Goal: Transaction & Acquisition: Obtain resource

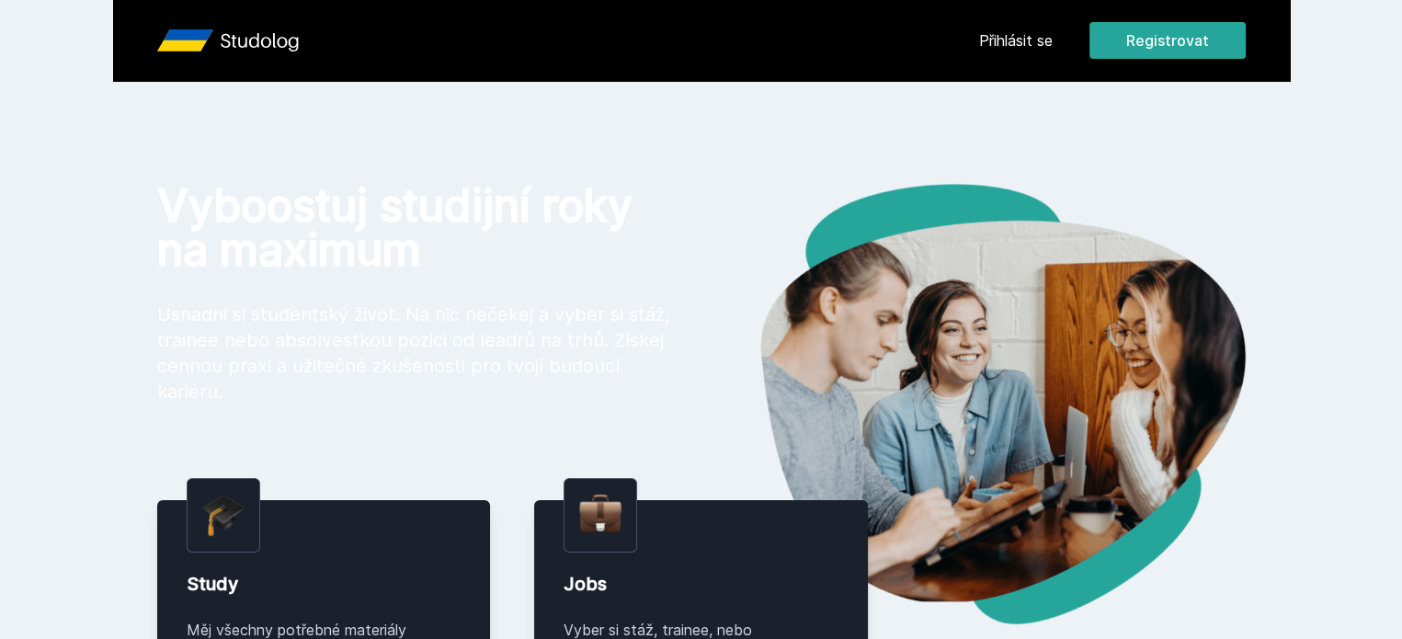
click at [1052, 45] on link "Přihlásit se" at bounding box center [1016, 40] width 74 height 22
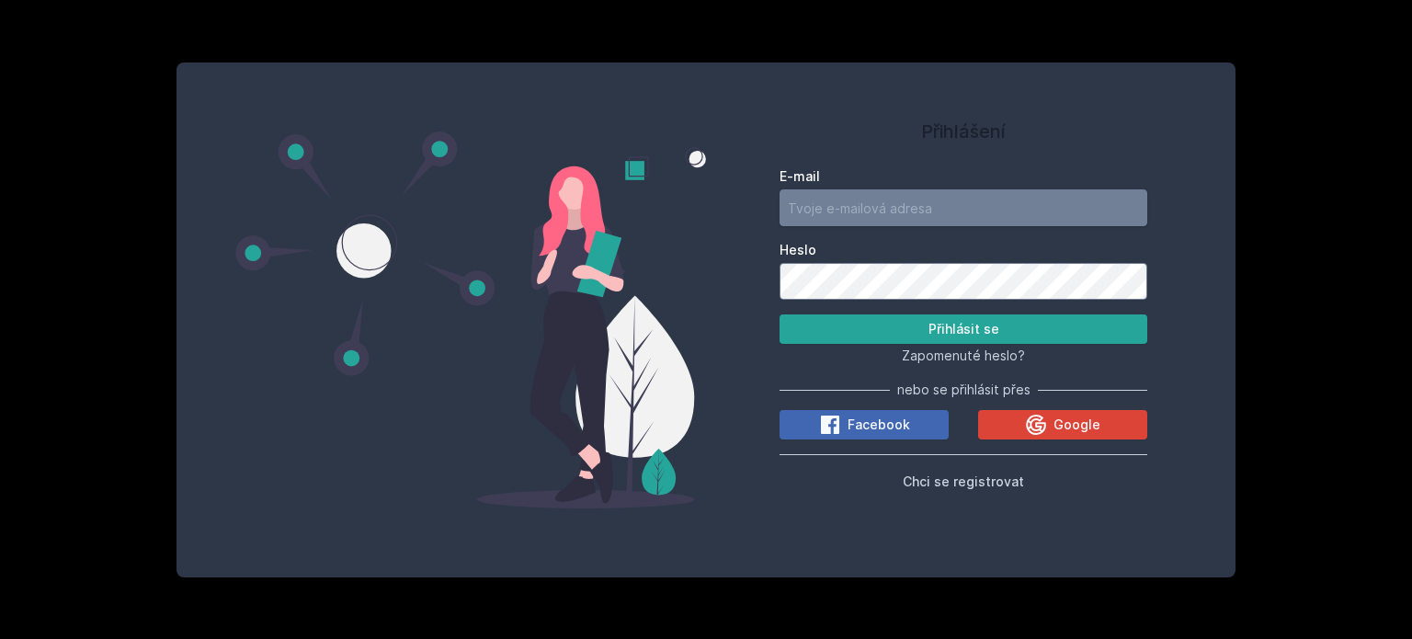
click at [908, 210] on input "E-mail" at bounding box center [963, 207] width 368 height 37
type input "f"
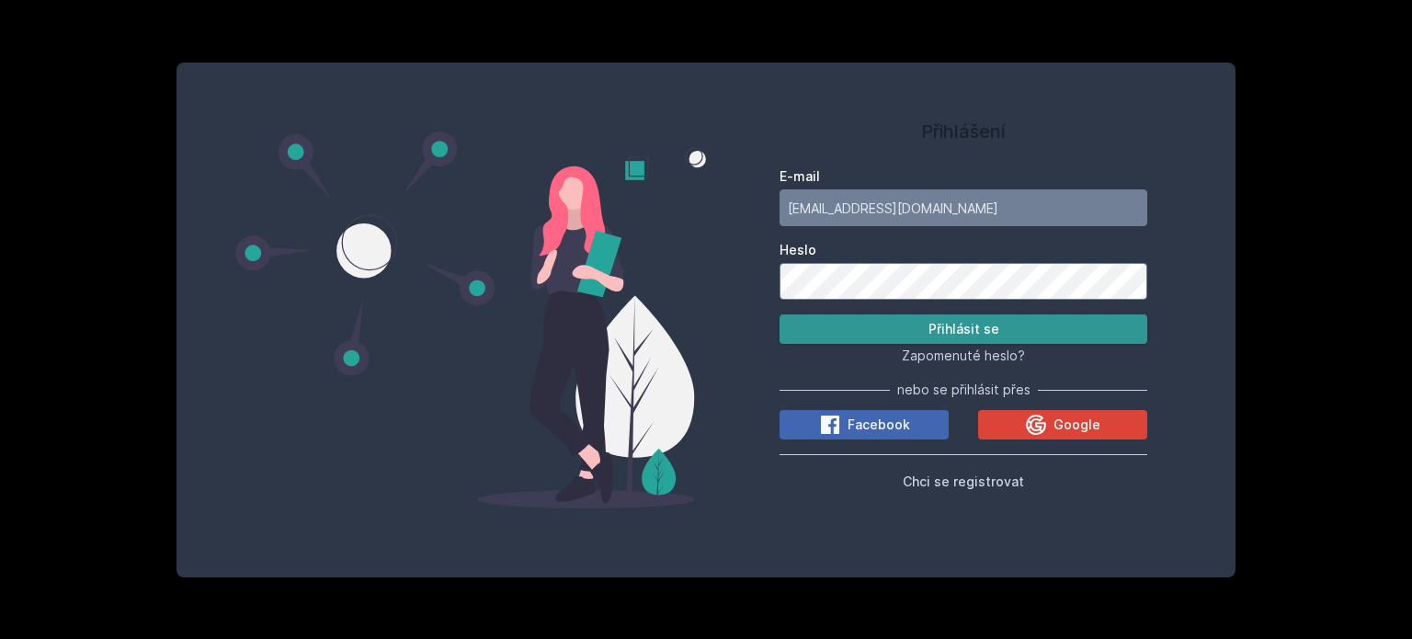
click at [971, 339] on button "Přihlásit se" at bounding box center [963, 328] width 368 height 29
click at [953, 323] on button "Přihlásit se" at bounding box center [963, 328] width 368 height 29
click at [982, 332] on button "Přihlásit se" at bounding box center [963, 328] width 368 height 29
click at [1119, 318] on button "Přihlásit se" at bounding box center [963, 328] width 368 height 29
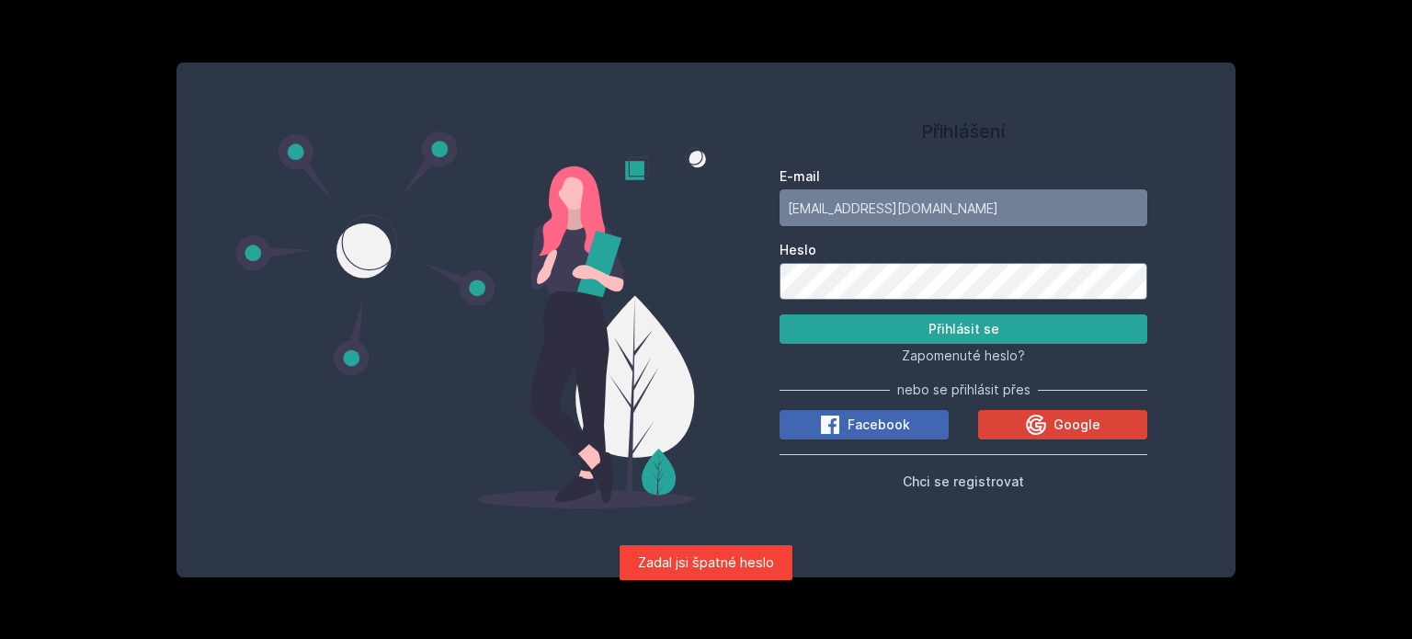
click at [1004, 212] on input "[EMAIL_ADDRESS][DOMAIN_NAME]" at bounding box center [963, 207] width 368 height 37
type input "k"
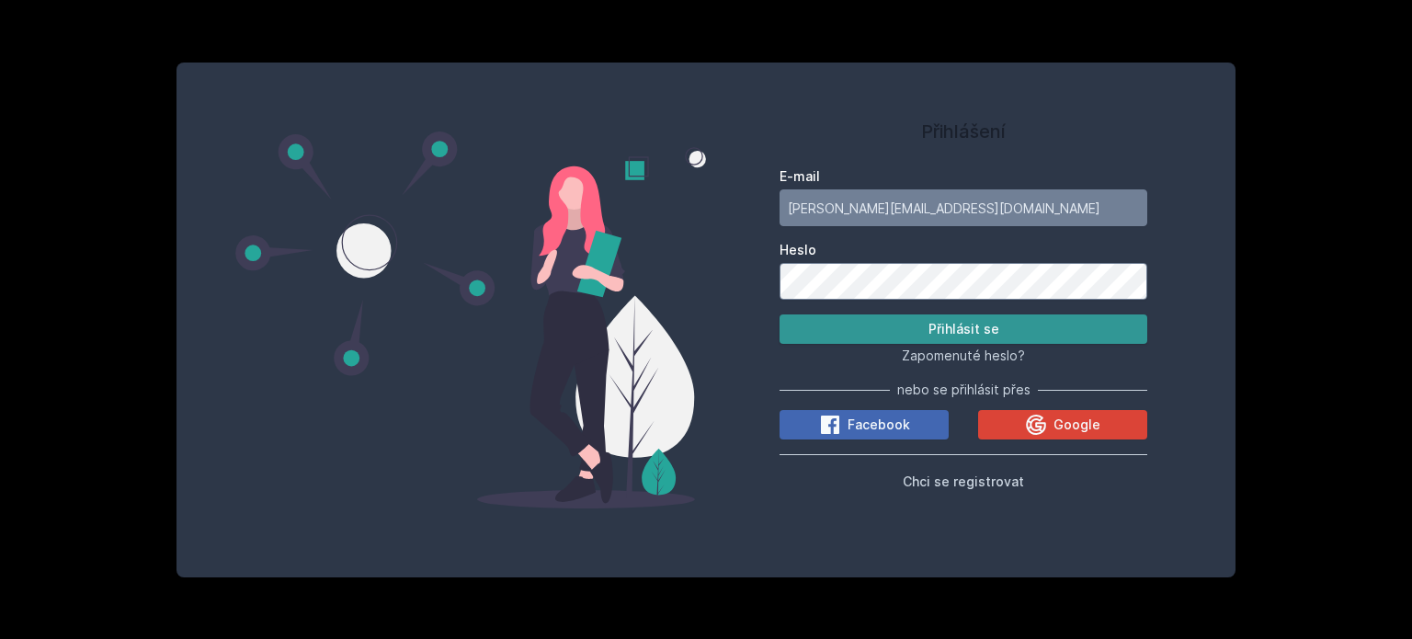
click at [973, 326] on button "Přihlásit se" at bounding box center [963, 328] width 368 height 29
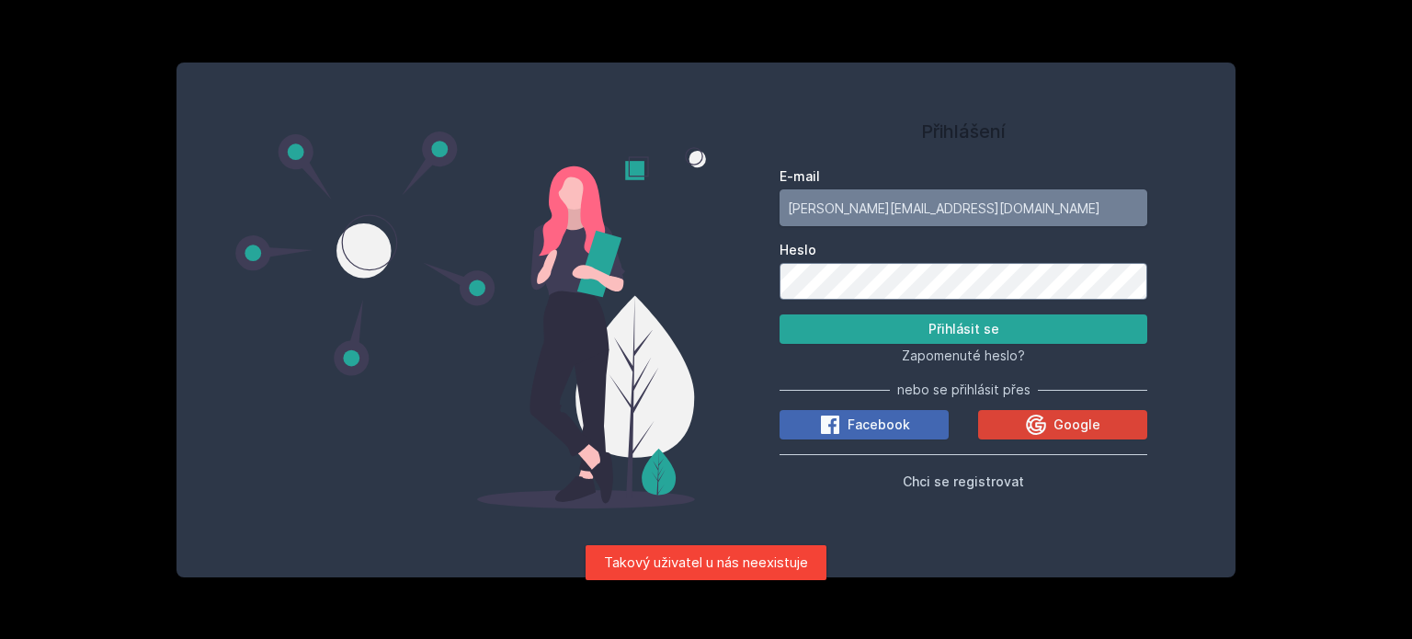
click at [938, 206] on input "[PERSON_NAME][EMAIL_ADDRESS][DOMAIN_NAME]" at bounding box center [963, 207] width 368 height 37
type input "f"
type input "a"
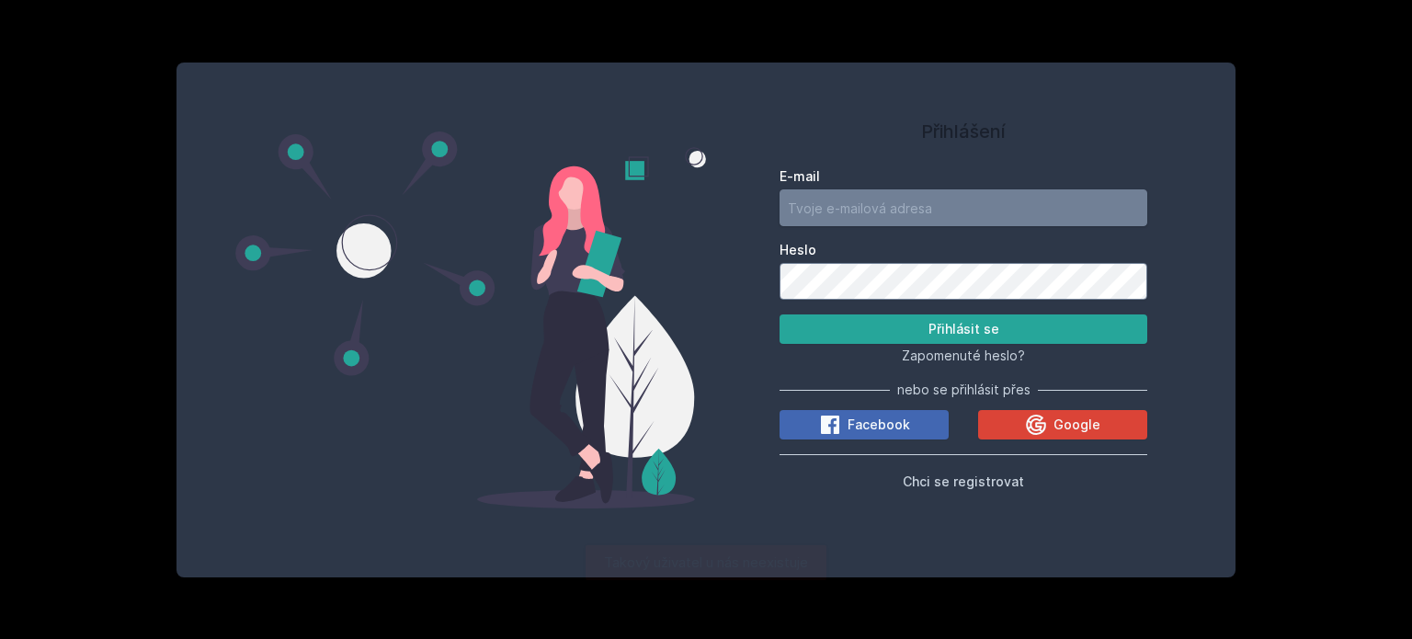
type input "s"
type input "[EMAIL_ADDRESS][DOMAIN_NAME]"
click at [941, 478] on span "Chci se registrovat" at bounding box center [963, 481] width 121 height 16
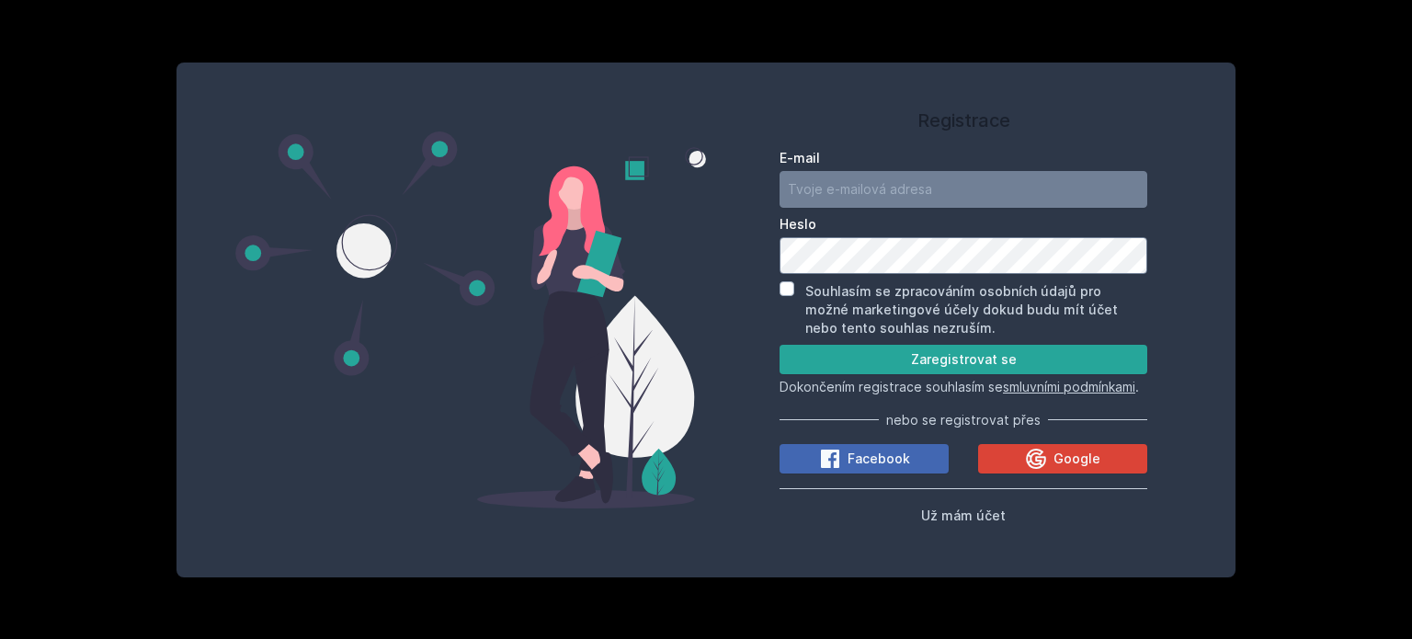
click at [1242, 131] on div "Registrace E-mail [GEOGRAPHIC_DATA] Souhlasím se zpracováním osobních údajů pro…" at bounding box center [706, 319] width 1412 height 639
drag, startPoint x: 1260, startPoint y: 169, endPoint x: 1232, endPoint y: 164, distance: 28.1
click at [1270, 193] on div "Registrace E-mail [GEOGRAPHIC_DATA] Souhlasím se zpracováním osobních údajů pro…" at bounding box center [706, 319] width 1412 height 639
click at [1217, 151] on div "Registrace E-mail [GEOGRAPHIC_DATA] Souhlasím se zpracováním osobních údajů pro…" at bounding box center [963, 320] width 515 height 471
drag, startPoint x: 1217, startPoint y: 151, endPoint x: 1124, endPoint y: 323, distance: 195.3
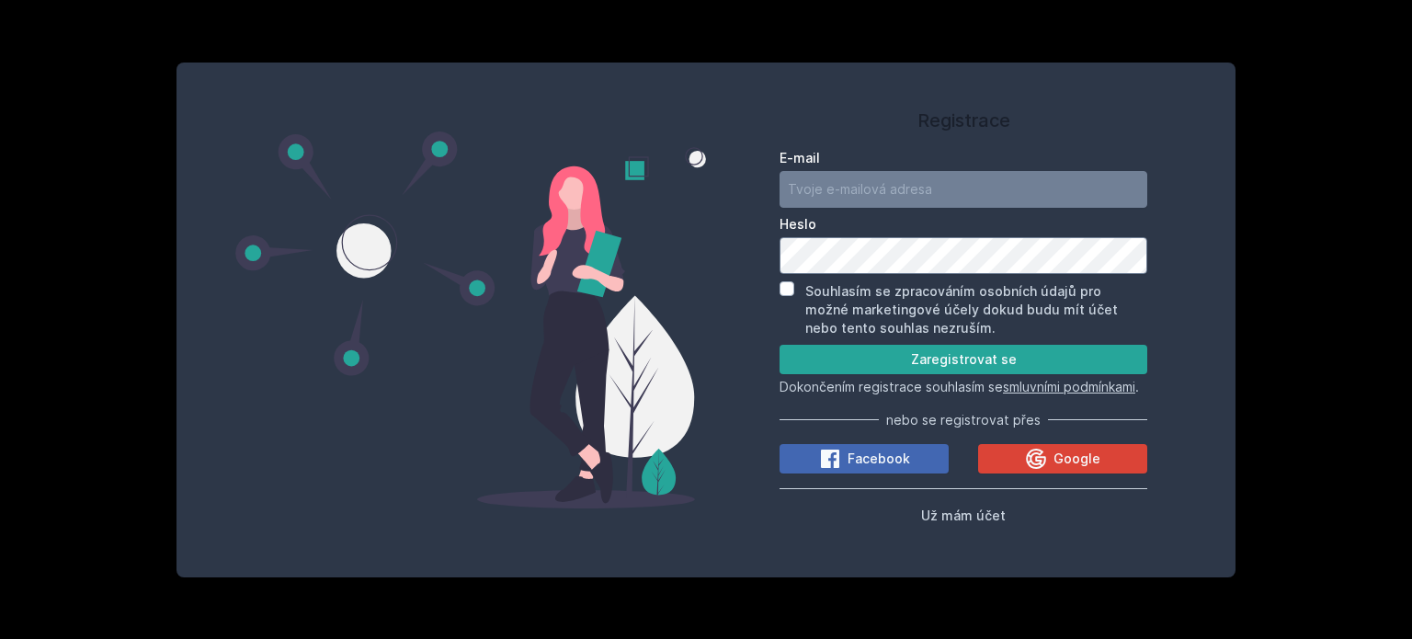
click at [1163, 237] on div "Registrace E-mail [GEOGRAPHIC_DATA] Souhlasím se zpracováním osobních údajů pro…" at bounding box center [963, 320] width 515 height 471
click at [971, 505] on div "E-mail [GEOGRAPHIC_DATA] Souhlasím se zpracováním osobních údajů pro možné mark…" at bounding box center [963, 334] width 368 height 384
click at [959, 491] on div at bounding box center [959, 491] width 0 height 0
click at [971, 516] on span "Už mám účet" at bounding box center [963, 515] width 85 height 16
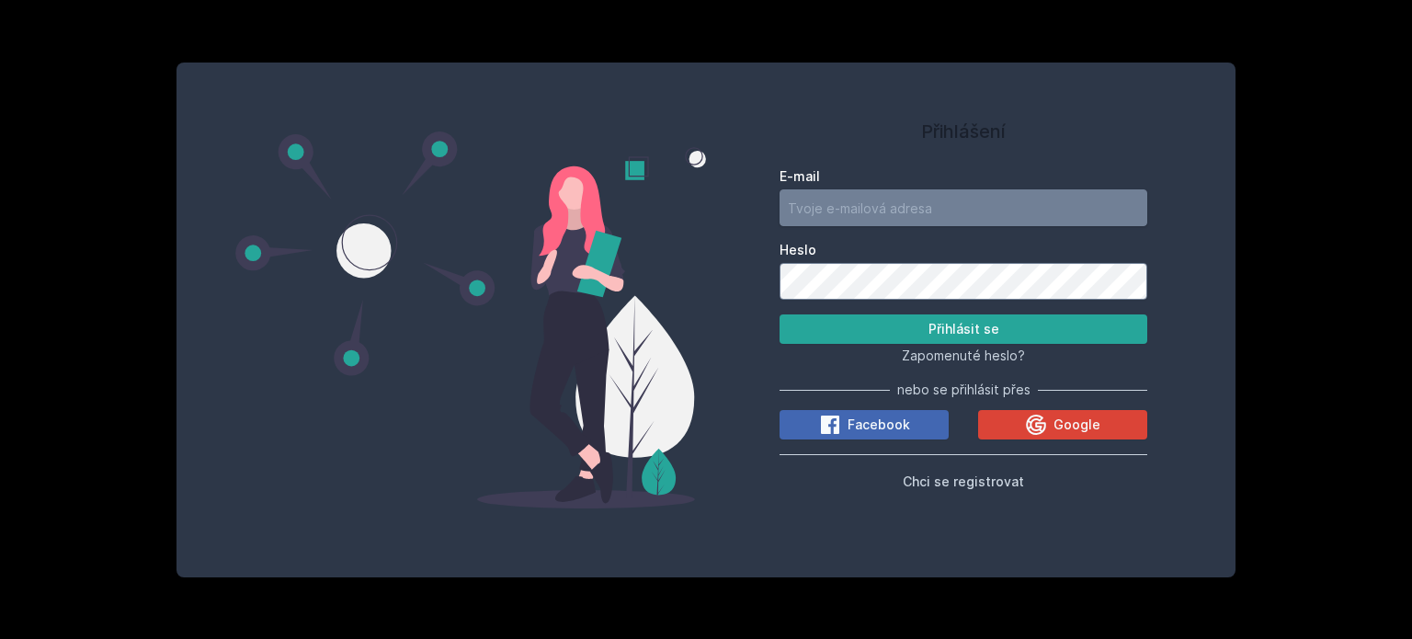
click at [899, 199] on input "E-mail" at bounding box center [963, 207] width 368 height 37
click at [860, 201] on input "E-mail" at bounding box center [963, 207] width 368 height 37
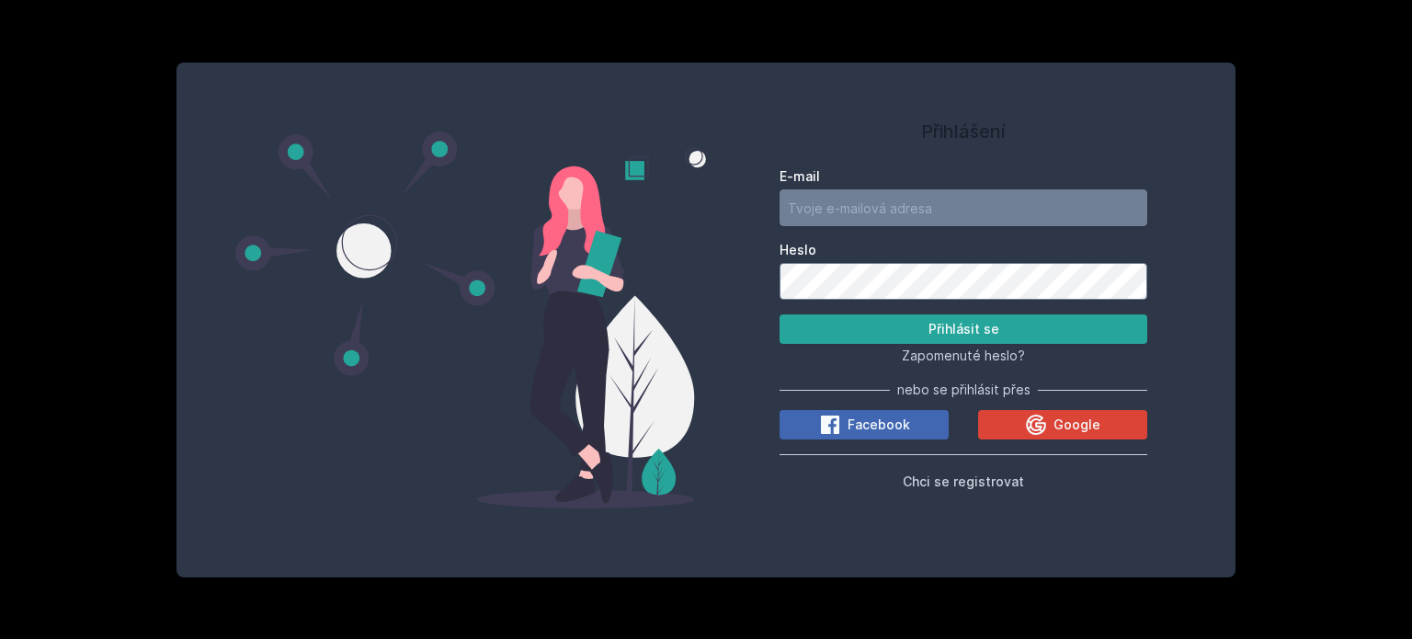
click at [860, 201] on input "E-mail" at bounding box center [963, 207] width 368 height 37
type input "[EMAIL_ADDRESS][DOMAIN_NAME]"
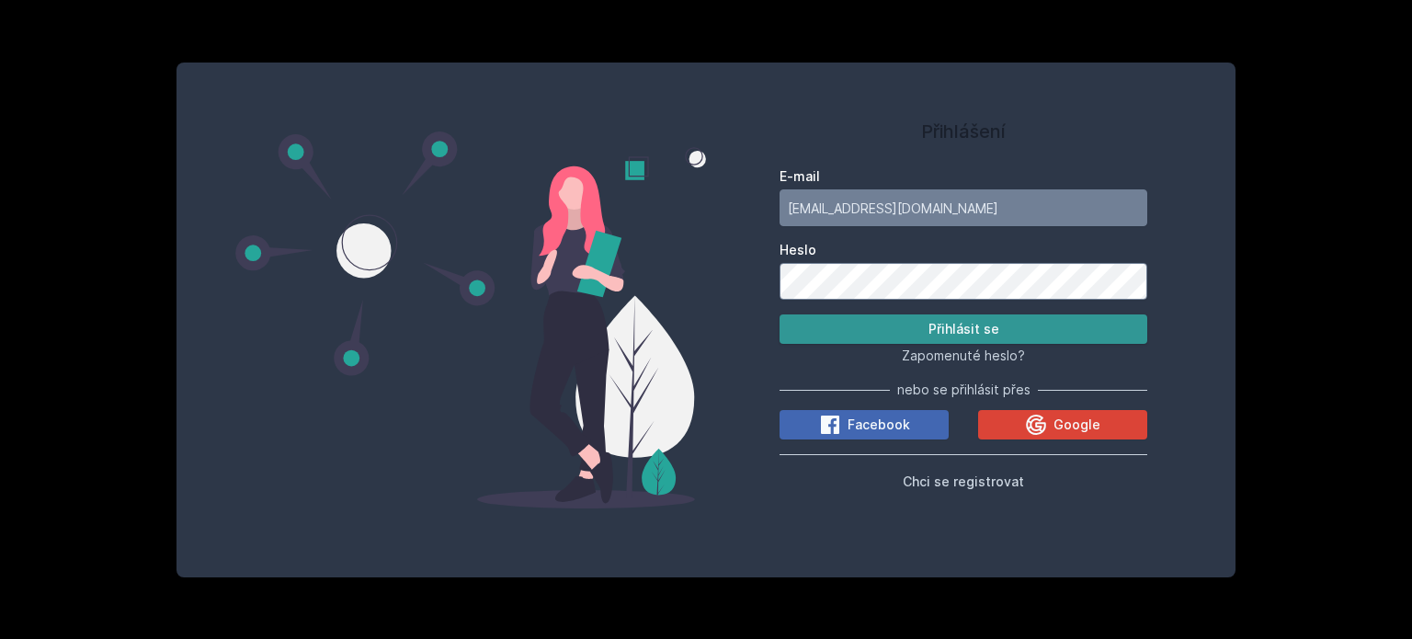
click at [968, 330] on button "Přihlásit se" at bounding box center [963, 328] width 368 height 29
click at [1082, 337] on button "Přihlásit se" at bounding box center [963, 328] width 368 height 29
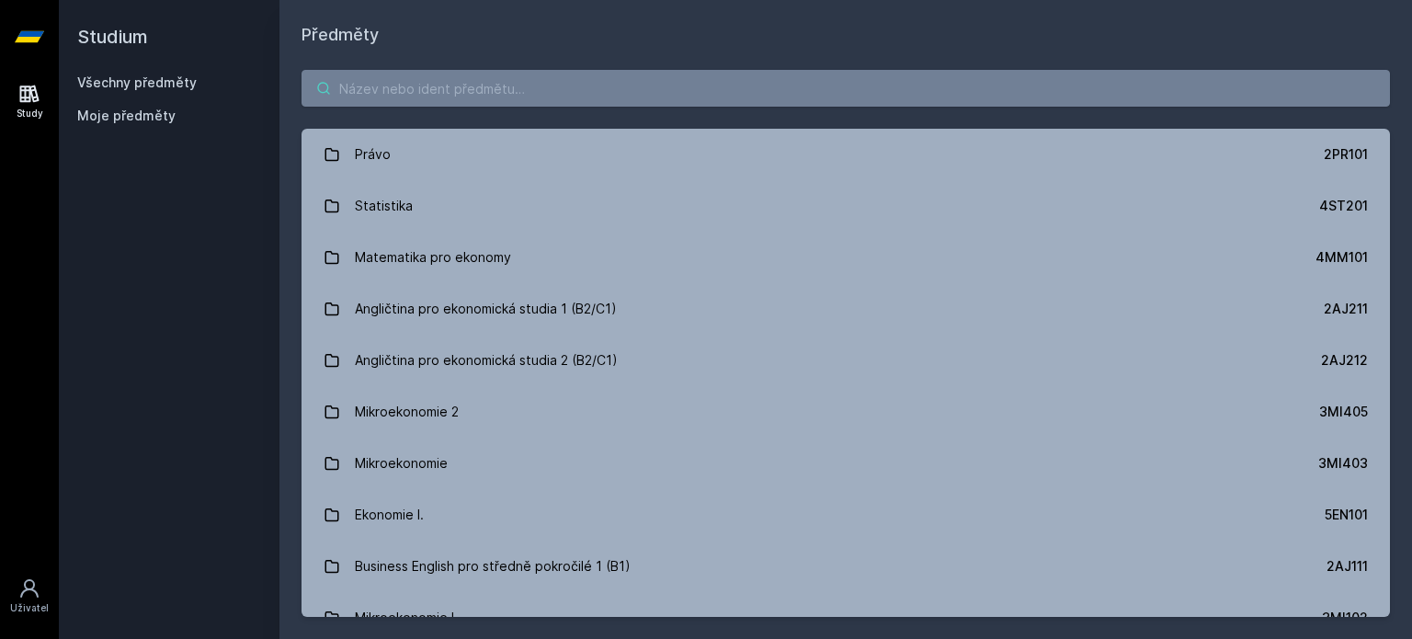
click at [851, 103] on input "search" at bounding box center [845, 88] width 1088 height 37
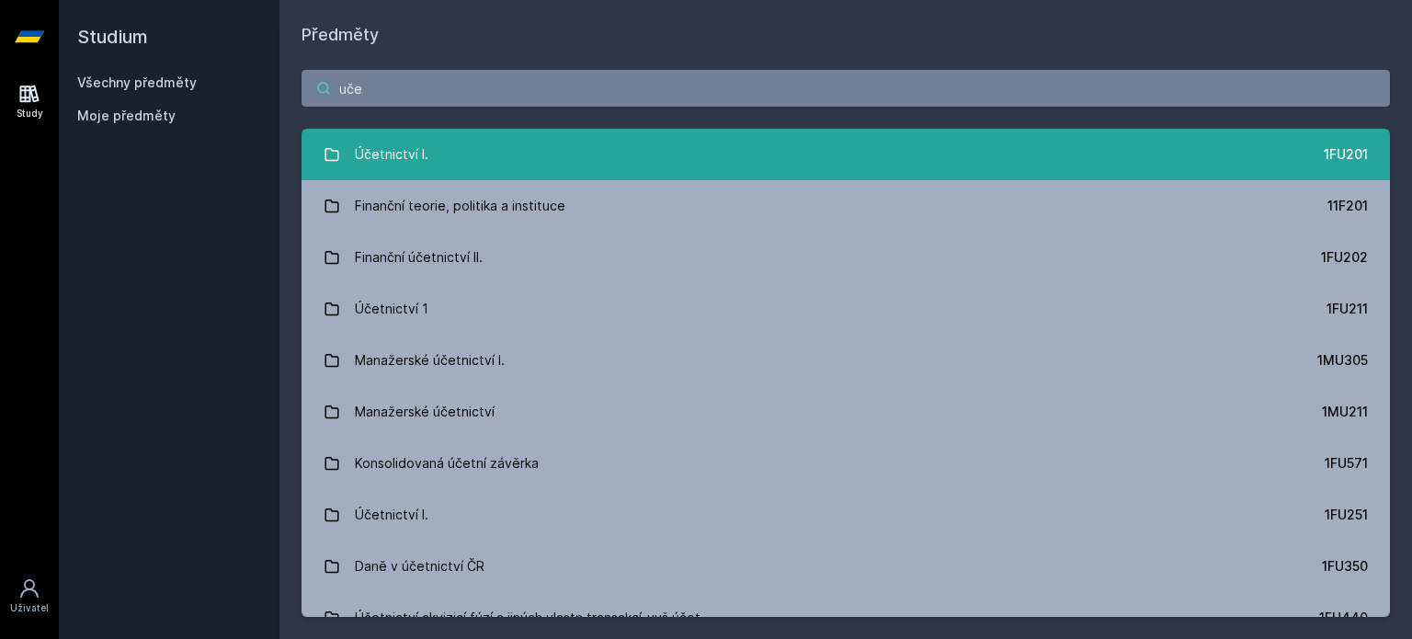
type input "uče"
click at [768, 142] on link "Účetnictví I. 1FU201" at bounding box center [845, 154] width 1088 height 51
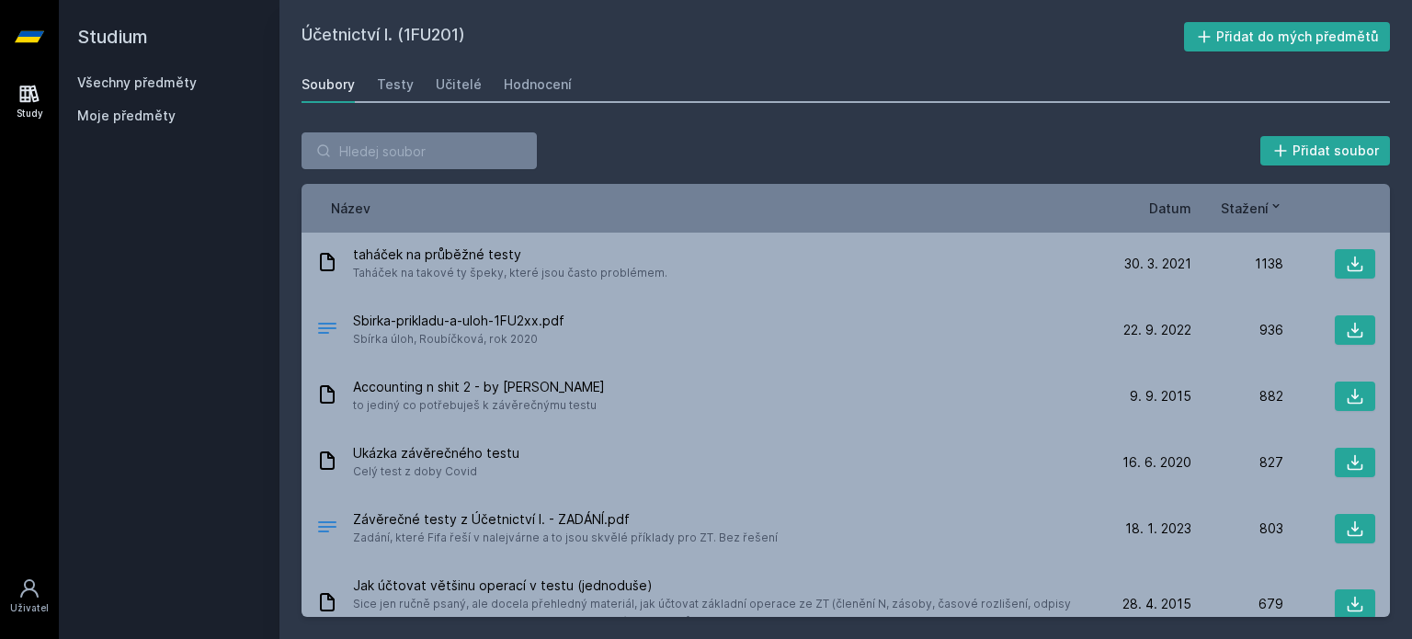
click at [673, 355] on div "Sbirka-prikladu-a-uloh-1FU2xx.pdf Sbírka úloh, [GEOGRAPHIC_DATA], rok 2020 [DAT…" at bounding box center [845, 330] width 1088 height 66
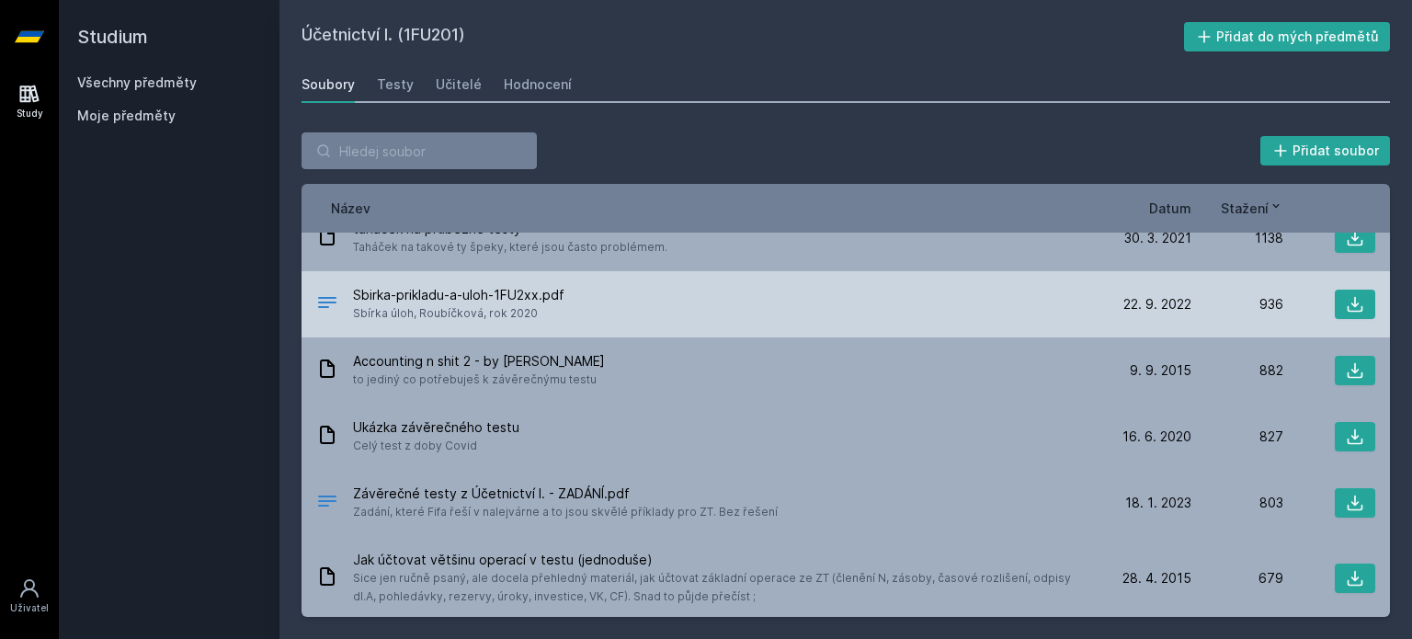
click at [613, 290] on div "Sbirka-prikladu-a-uloh-1FU2xx.pdf Sbírka úloh, [GEOGRAPHIC_DATA], rok 2020" at bounding box center [707, 304] width 783 height 37
click at [1351, 300] on icon at bounding box center [1354, 304] width 18 height 18
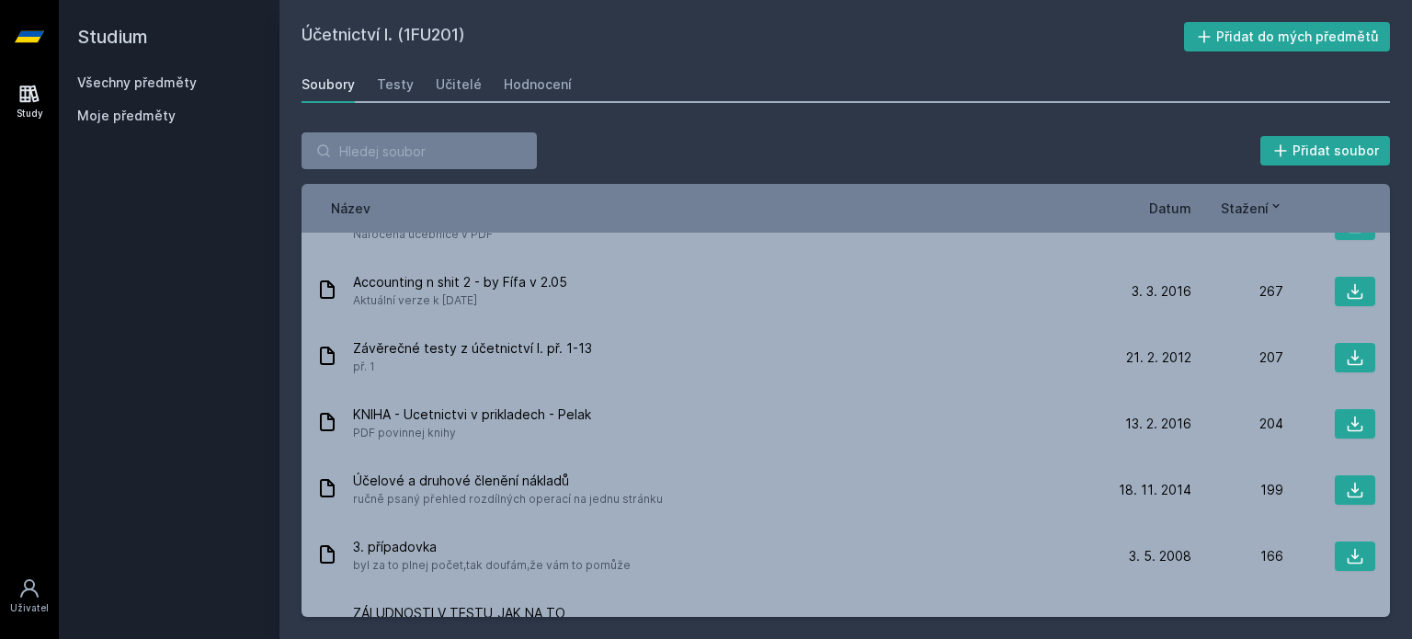
scroll to position [0, 0]
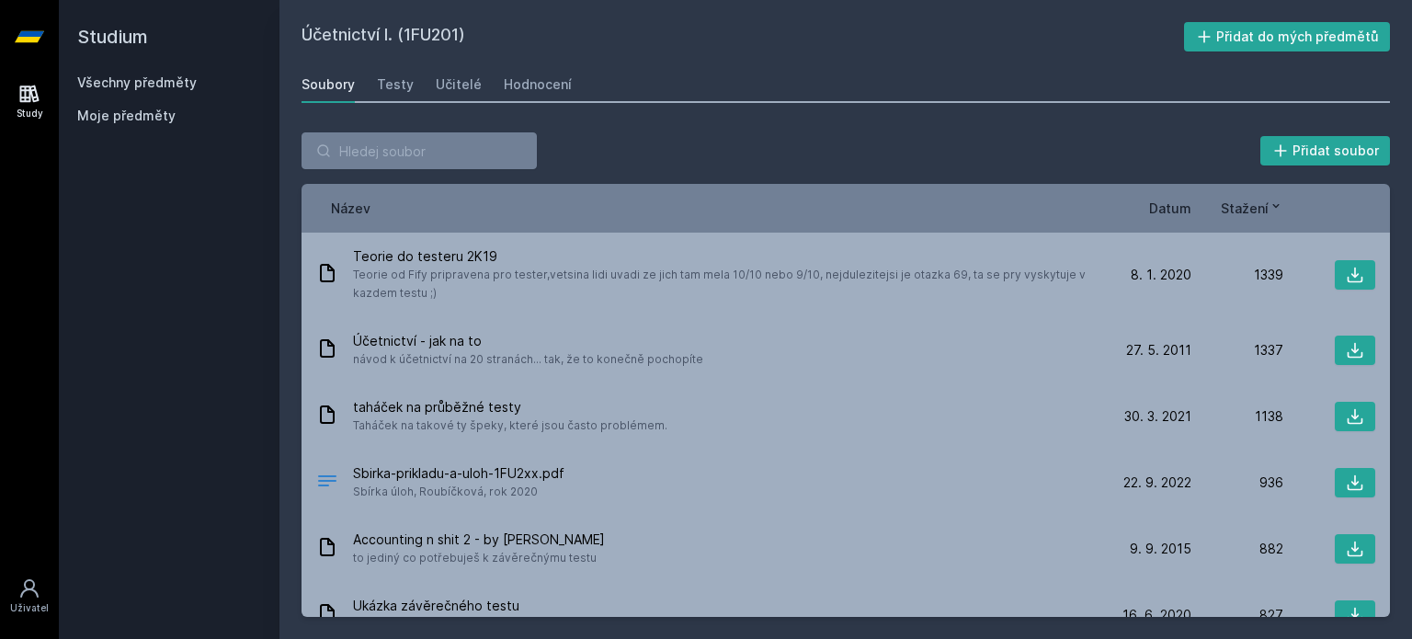
click at [1177, 203] on span "Datum" at bounding box center [1170, 208] width 42 height 19
